Goal: Transaction & Acquisition: Book appointment/travel/reservation

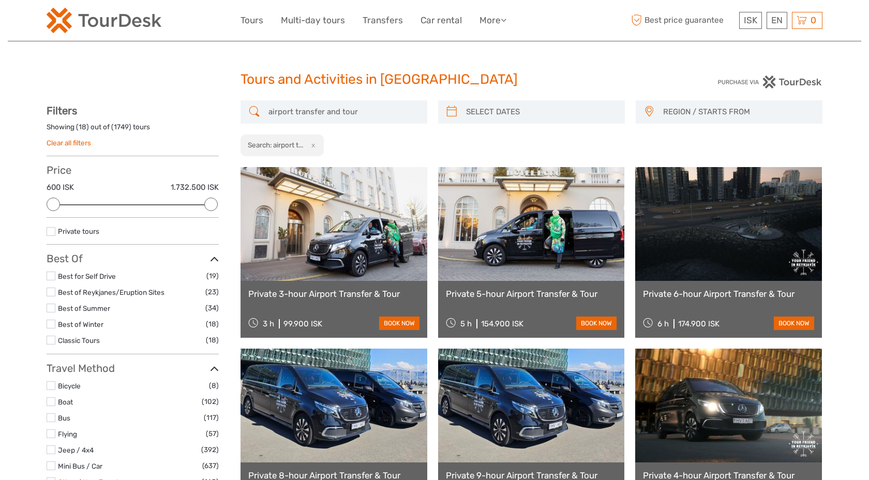
select select
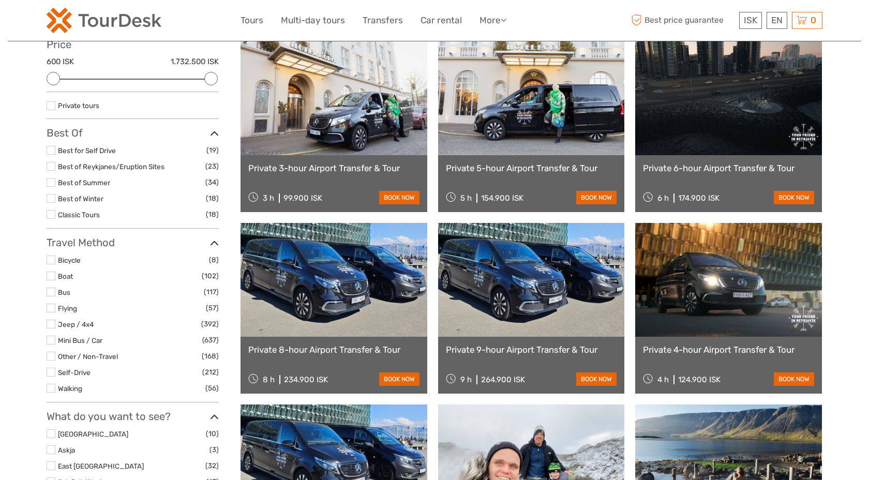
scroll to position [106, 0]
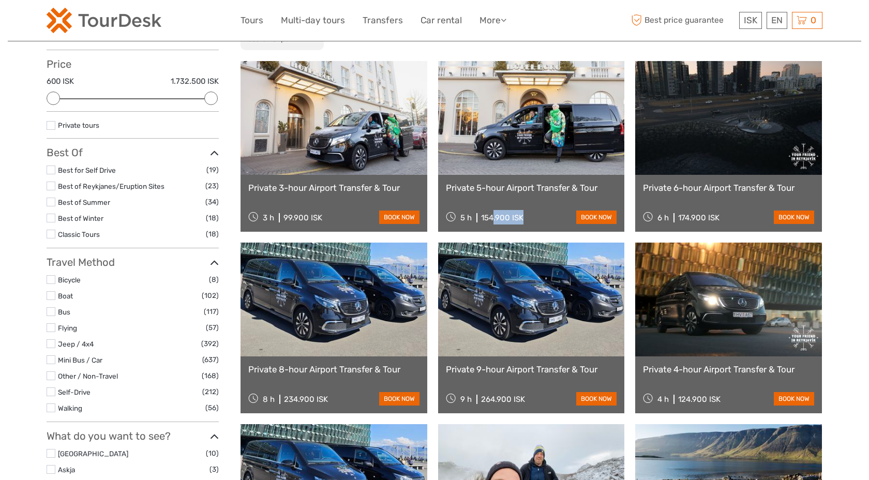
drag, startPoint x: 524, startPoint y: 219, endPoint x: 492, endPoint y: 221, distance: 32.6
click at [492, 221] on div "5 h 154.900 ISK book now" at bounding box center [531, 217] width 171 height 14
click at [492, 221] on div "154.900 ISK" at bounding box center [502, 217] width 42 height 9
drag, startPoint x: 492, startPoint y: 221, endPoint x: 528, endPoint y: 231, distance: 38.2
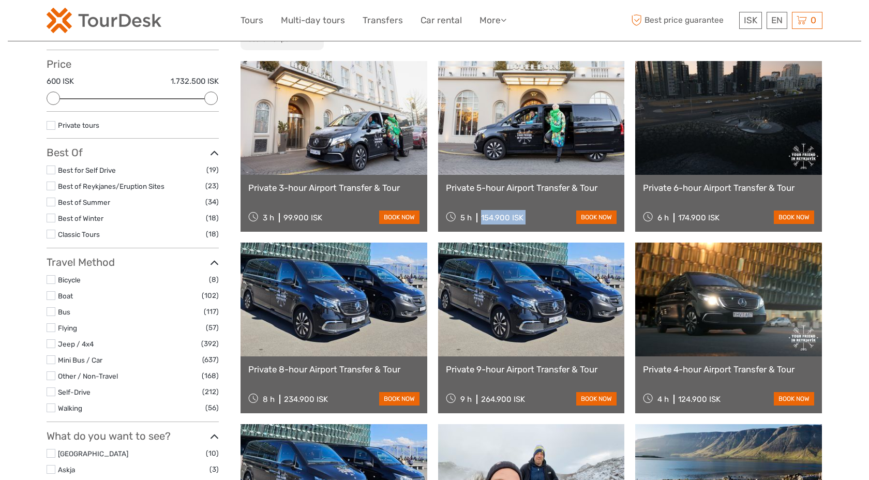
drag, startPoint x: 529, startPoint y: 231, endPoint x: 503, endPoint y: 217, distance: 29.0
click at [503, 217] on div "154.900 ISK" at bounding box center [502, 217] width 42 height 9
drag, startPoint x: 503, startPoint y: 217, endPoint x: 523, endPoint y: 225, distance: 21.0
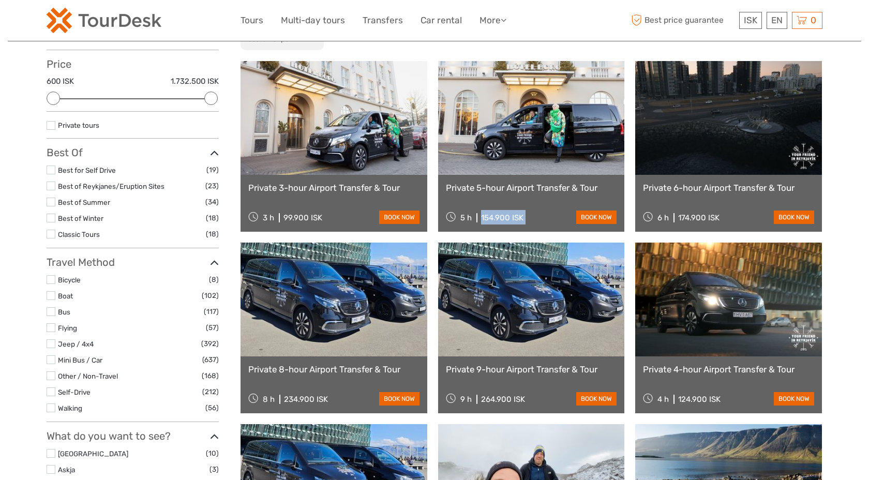
click at [523, 225] on div "Private 5-hour Airport Transfer & Tour 5 h 154.900 ISK book now" at bounding box center [531, 203] width 187 height 57
drag, startPoint x: 523, startPoint y: 225, endPoint x: 499, endPoint y: 209, distance: 28.4
click at [499, 209] on div "Private 5-hour Airport Transfer & Tour 5 h 154.900 ISK book now" at bounding box center [531, 203] width 187 height 57
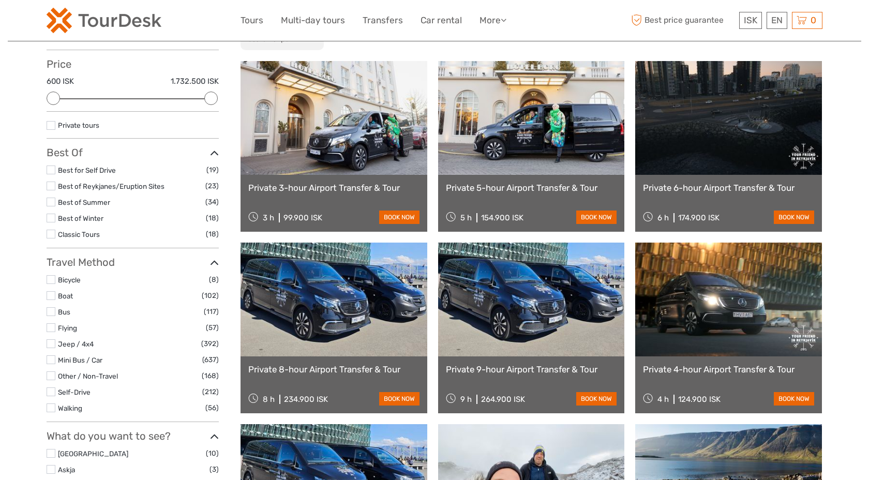
drag, startPoint x: 517, startPoint y: 377, endPoint x: 494, endPoint y: 366, distance: 25.5
click at [494, 366] on div "Private 9-hour Airport Transfer & Tour 9 h 264.900 ISK book now" at bounding box center [531, 385] width 187 height 57
click at [517, 405] on div "9 h 264.900 ISK" at bounding box center [485, 399] width 79 height 14
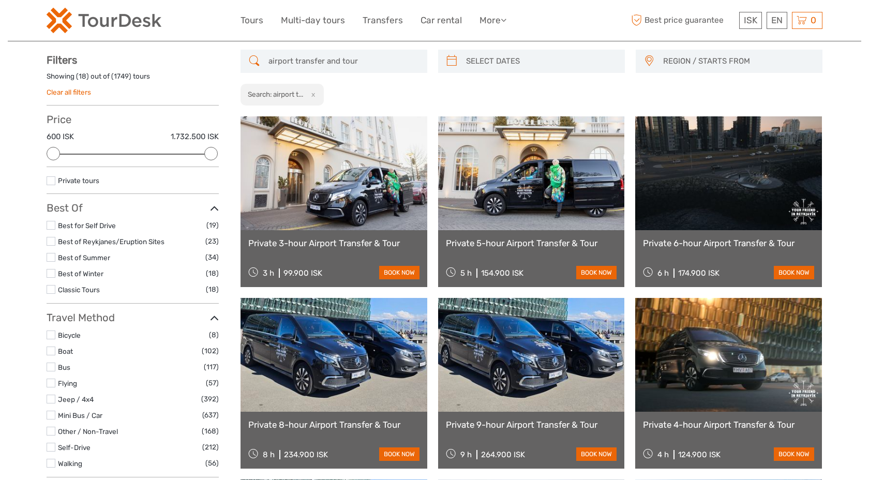
scroll to position [52, 0]
